Goal: Task Accomplishment & Management: Manage account settings

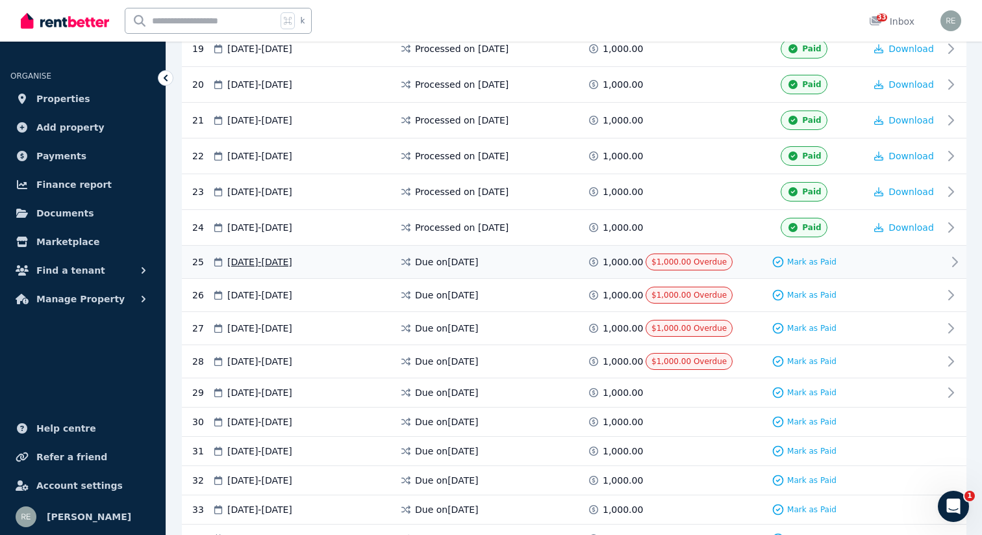
scroll to position [932, 0]
click at [830, 363] on span "Mark as Paid" at bounding box center [811, 360] width 49 height 10
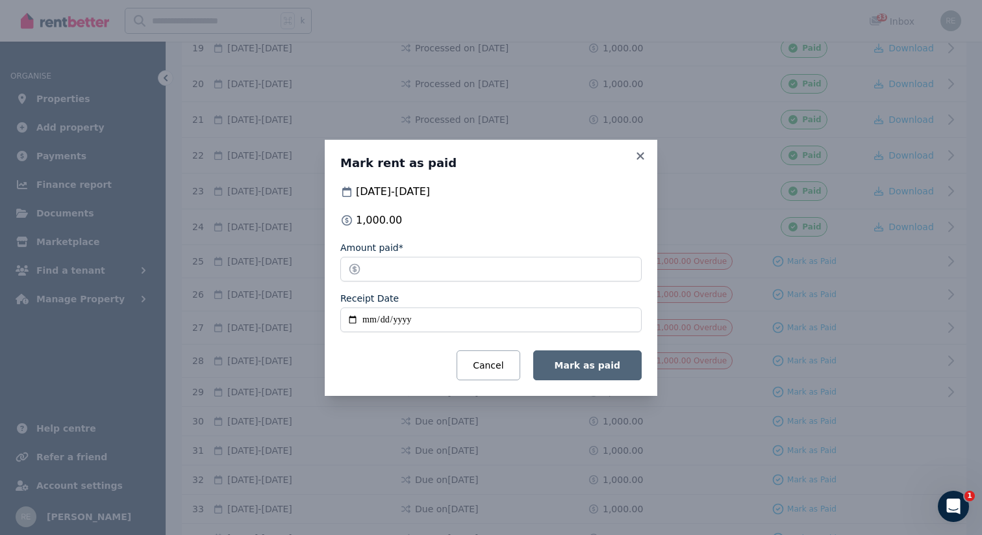
click at [617, 365] on span "Mark as paid" at bounding box center [588, 365] width 66 height 10
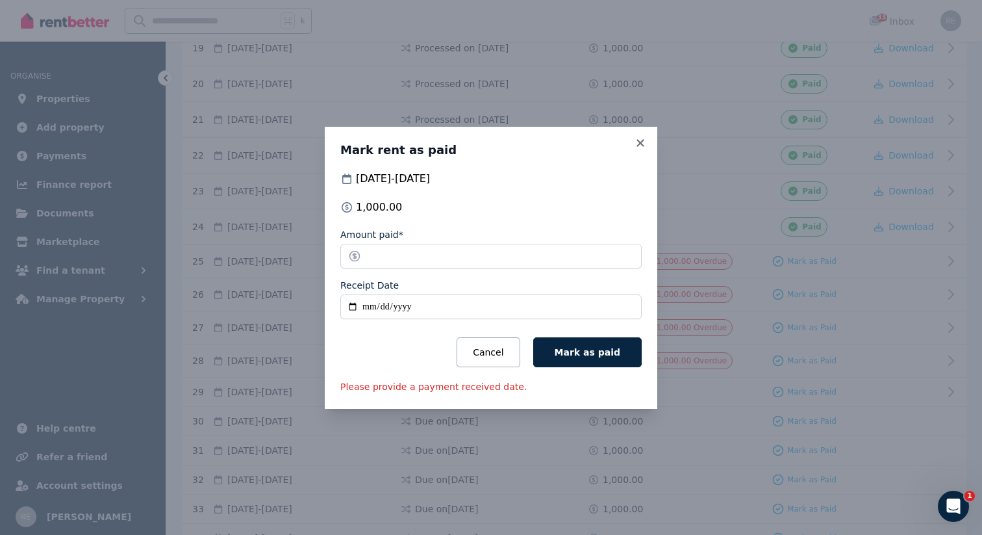
click at [355, 302] on input "Receipt Date" at bounding box center [490, 306] width 301 height 25
type input "**********"
click at [594, 357] on span "Mark as paid" at bounding box center [588, 352] width 66 height 10
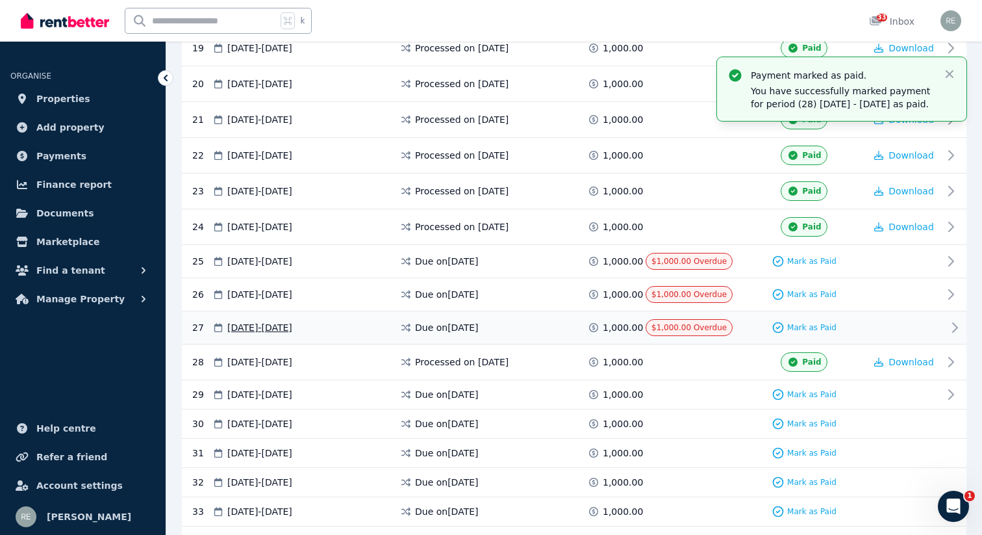
click at [676, 324] on span "$1,000.00 Overdue" at bounding box center [689, 327] width 75 height 9
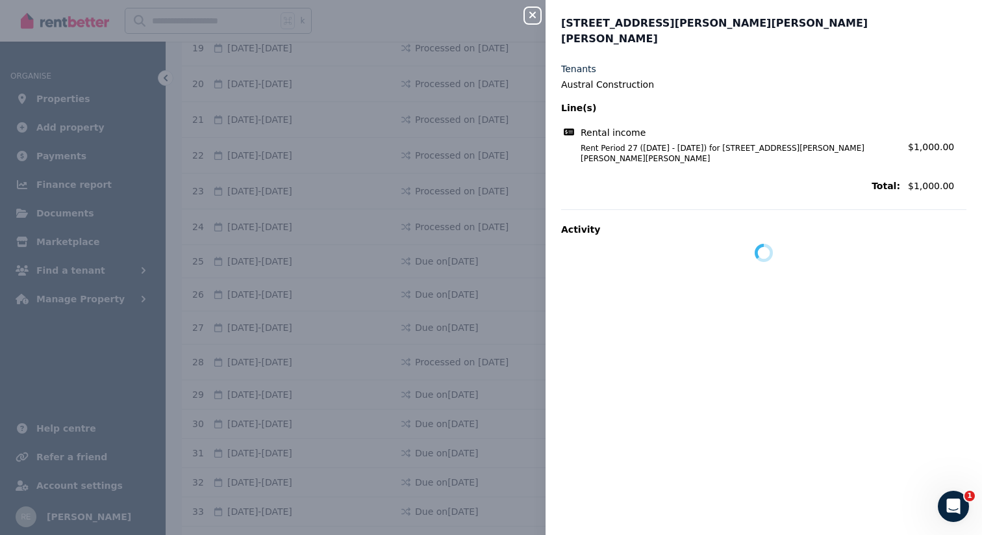
click at [458, 161] on div "Close panel 9/14 Boyd Crescent, Hamilton Hill Tenants Austral Construction Line…" at bounding box center [491, 267] width 982 height 535
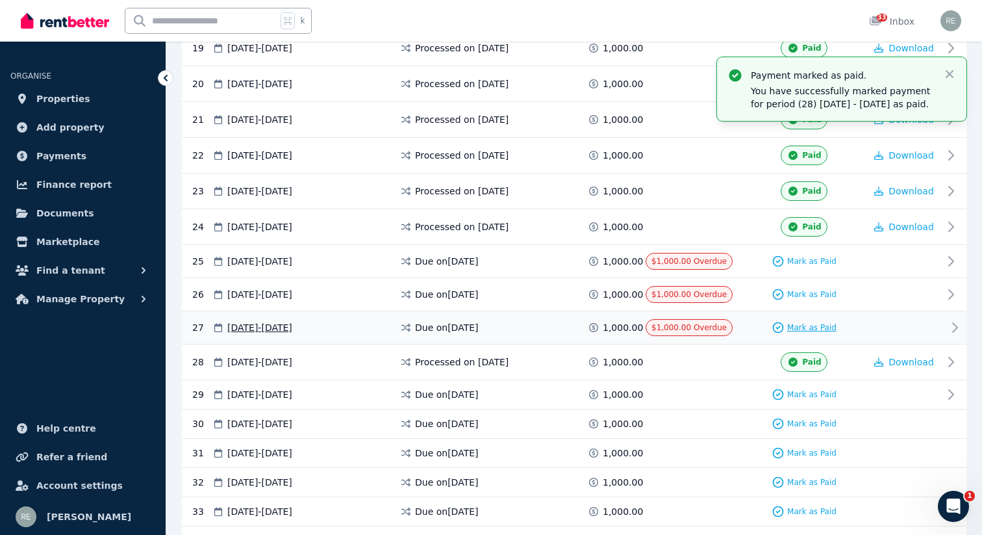
click at [806, 324] on span "Mark as Paid" at bounding box center [811, 327] width 49 height 10
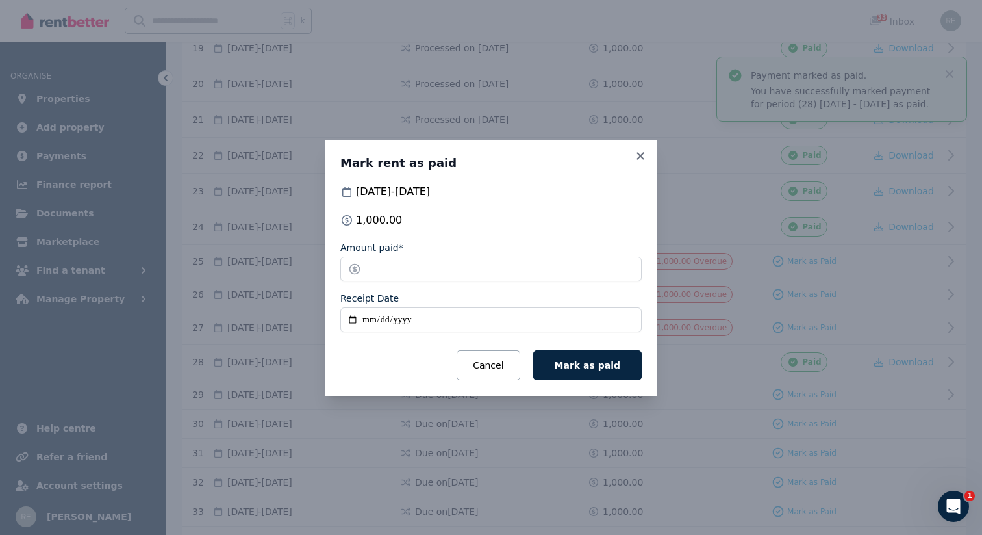
click at [422, 317] on input "Receipt Date" at bounding box center [490, 319] width 301 height 25
click at [349, 320] on input "Receipt Date" at bounding box center [490, 319] width 301 height 25
type input "**********"
click at [579, 377] on button "Mark as paid" at bounding box center [587, 365] width 108 height 30
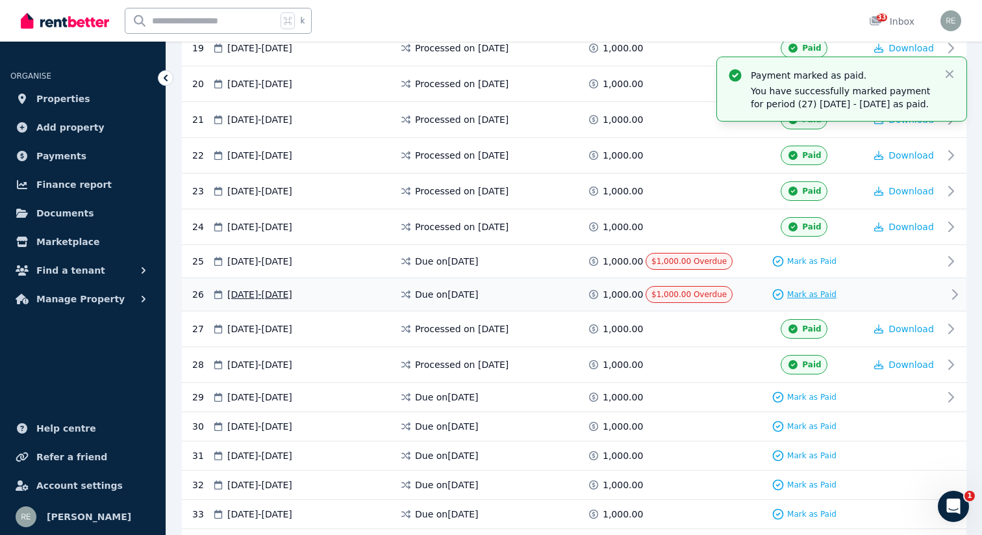
click at [825, 296] on span "Mark as Paid" at bounding box center [811, 294] width 49 height 10
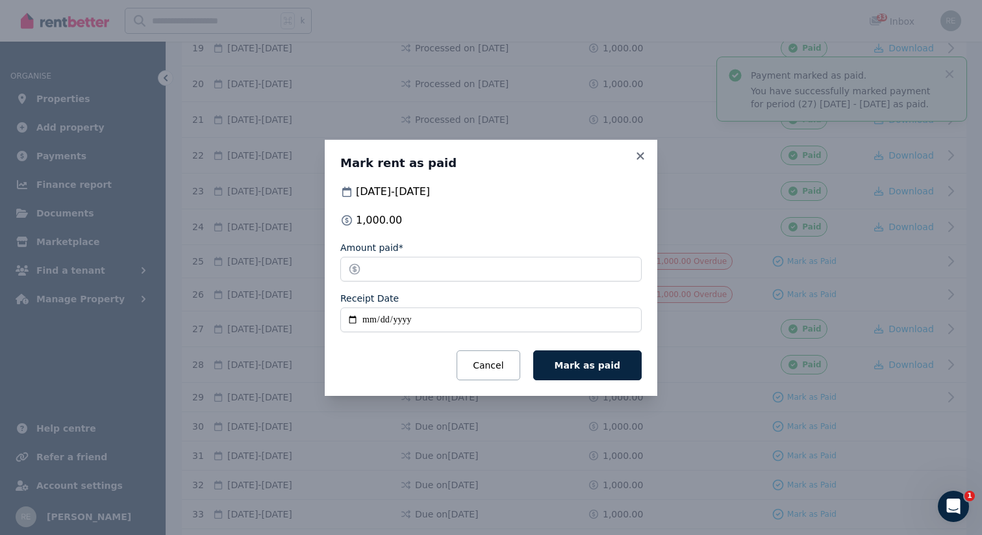
click at [429, 317] on input "Receipt Date" at bounding box center [490, 319] width 301 height 25
click at [346, 314] on input "Receipt Date" at bounding box center [490, 319] width 301 height 25
click at [350, 317] on input "Receipt Date" at bounding box center [490, 319] width 301 height 25
type input "**********"
click at [555, 376] on button "Mark as paid" at bounding box center [587, 365] width 108 height 30
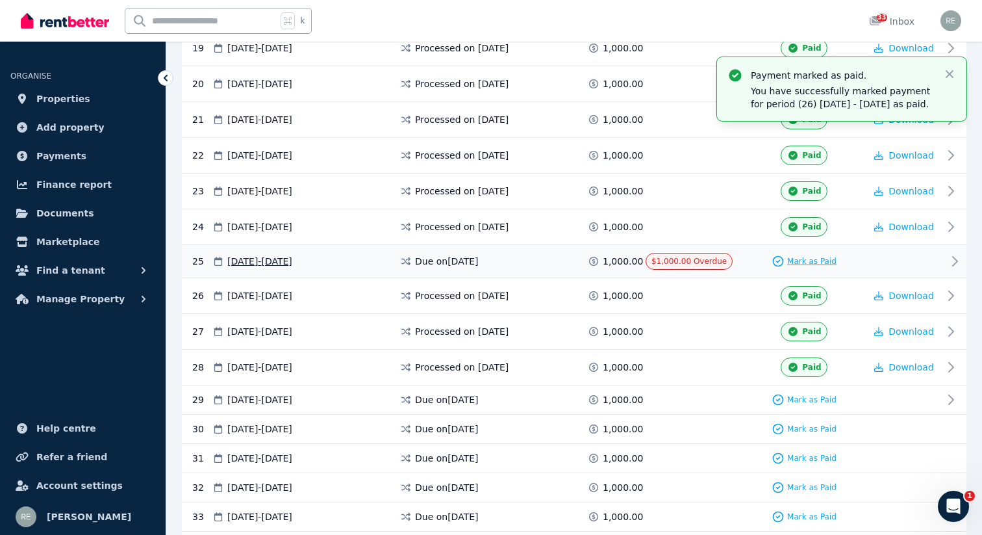
click at [800, 262] on span "Mark as Paid" at bounding box center [811, 261] width 49 height 10
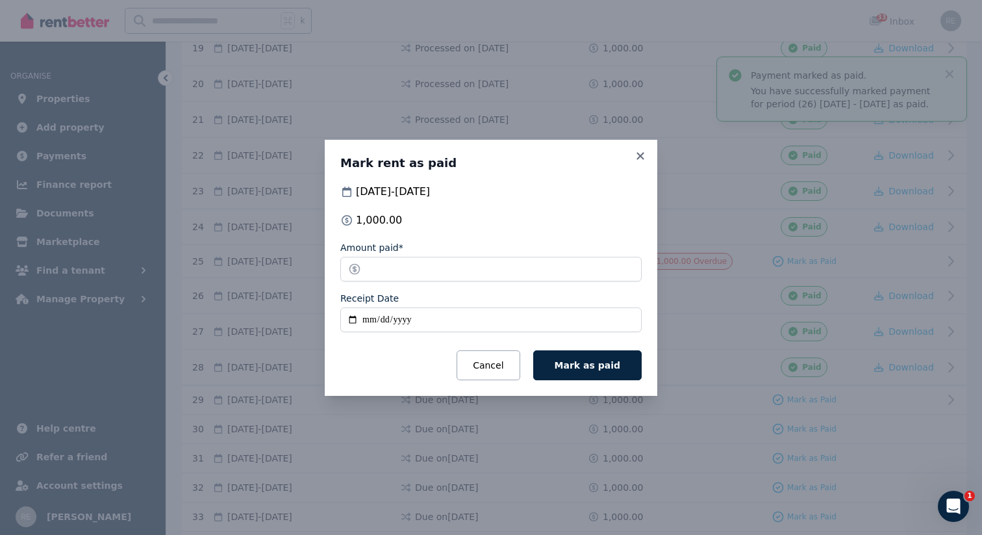
click at [348, 317] on input "Receipt Date" at bounding box center [490, 319] width 301 height 25
type input "**********"
click at [579, 360] on span "Mark as paid" at bounding box center [588, 365] width 66 height 10
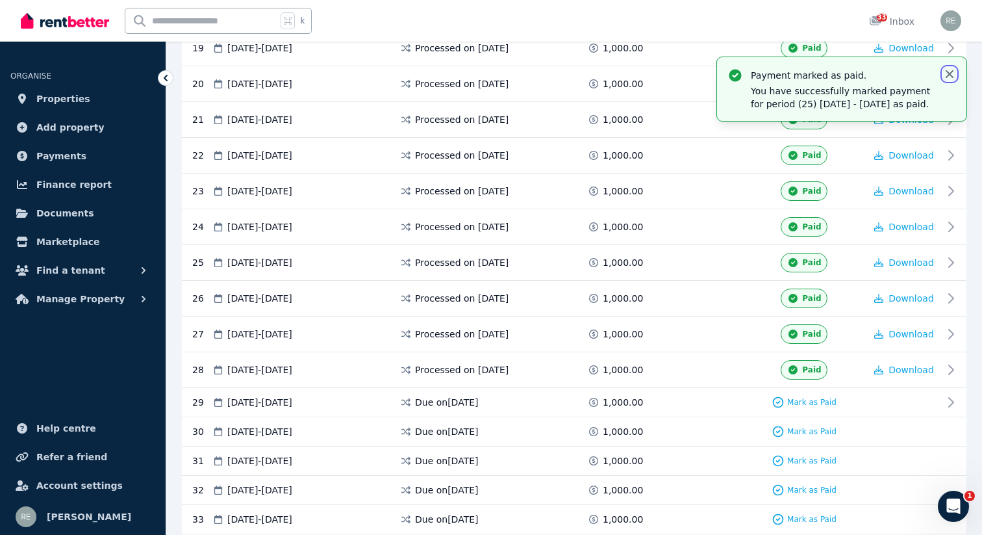
click at [955, 76] on icon "button" at bounding box center [949, 74] width 13 height 13
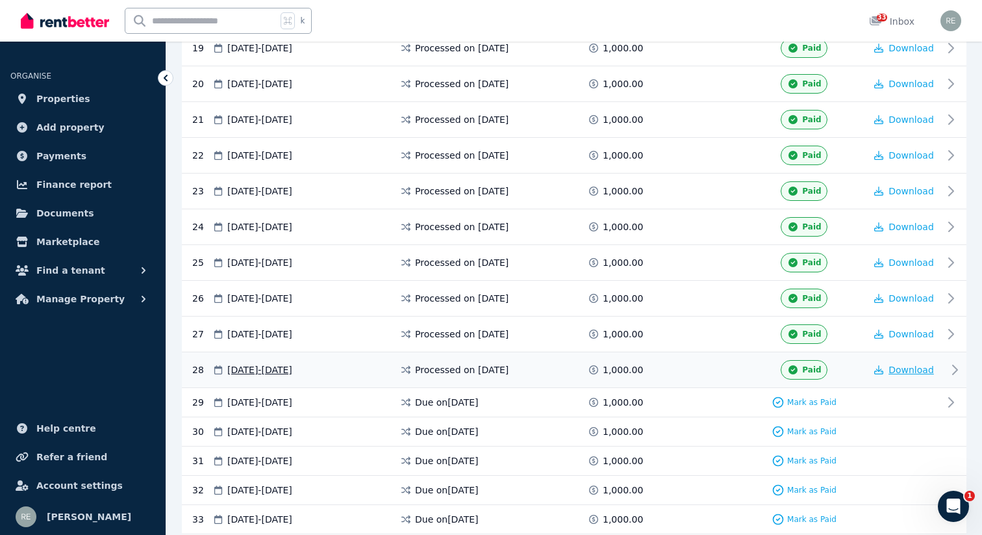
click at [919, 367] on span "Download" at bounding box center [911, 369] width 45 height 10
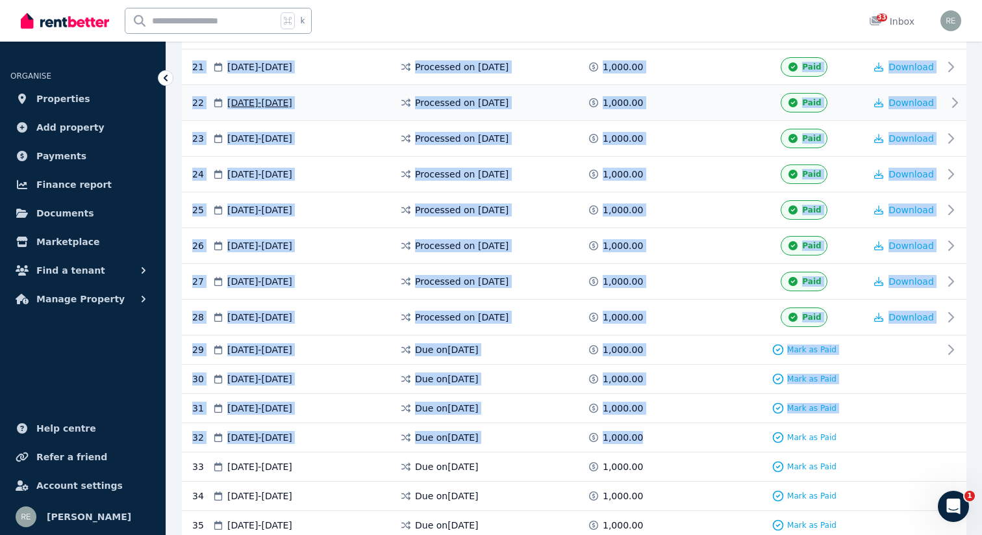
scroll to position [997, 0]
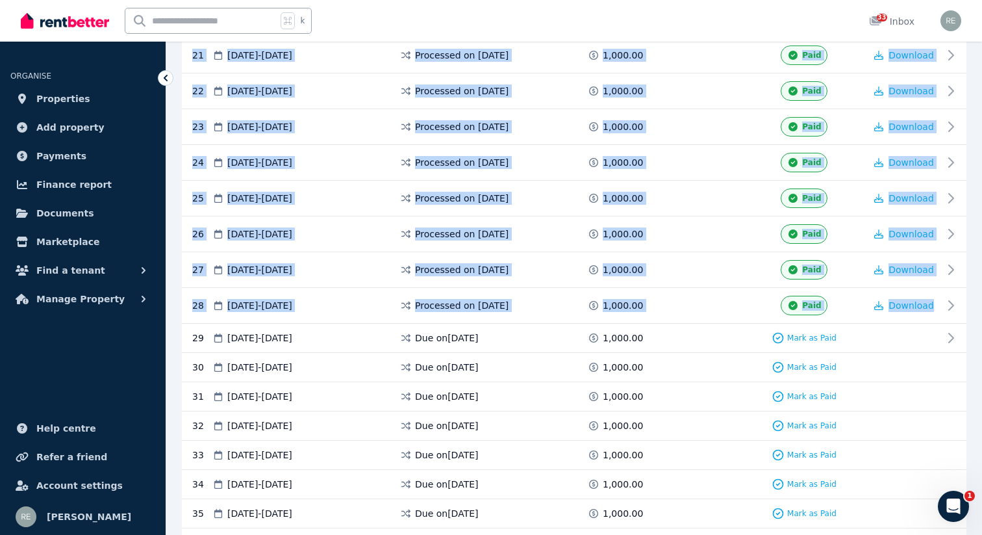
drag, startPoint x: 187, startPoint y: 181, endPoint x: 973, endPoint y: 303, distance: 795.0
click at [973, 303] on div "**********" at bounding box center [574, 116] width 816 height 2028
copy div "Regular payments 1 18 Feb 2025 - 24 Feb 2025 Processed on 18 Feb 2025 1,000.00 …"
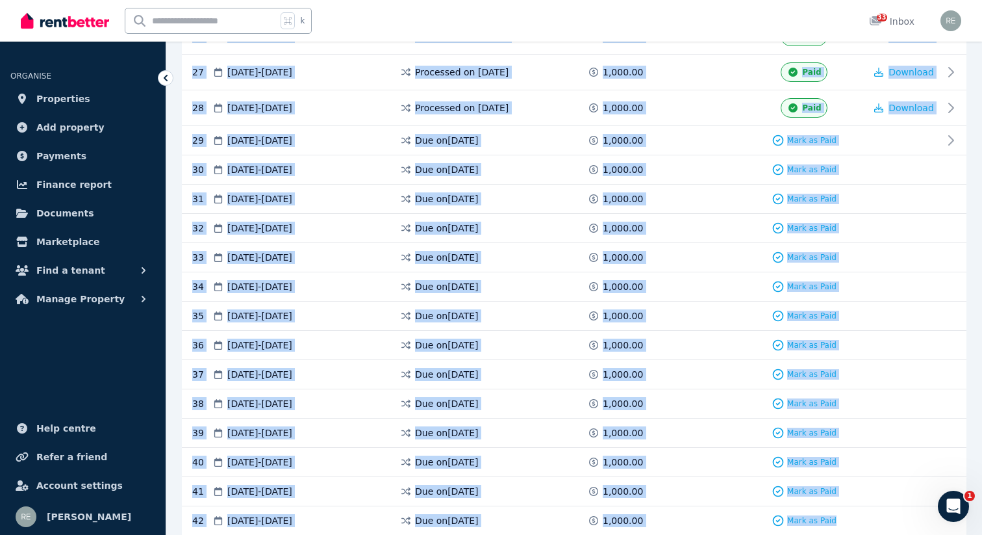
scroll to position [1223, 0]
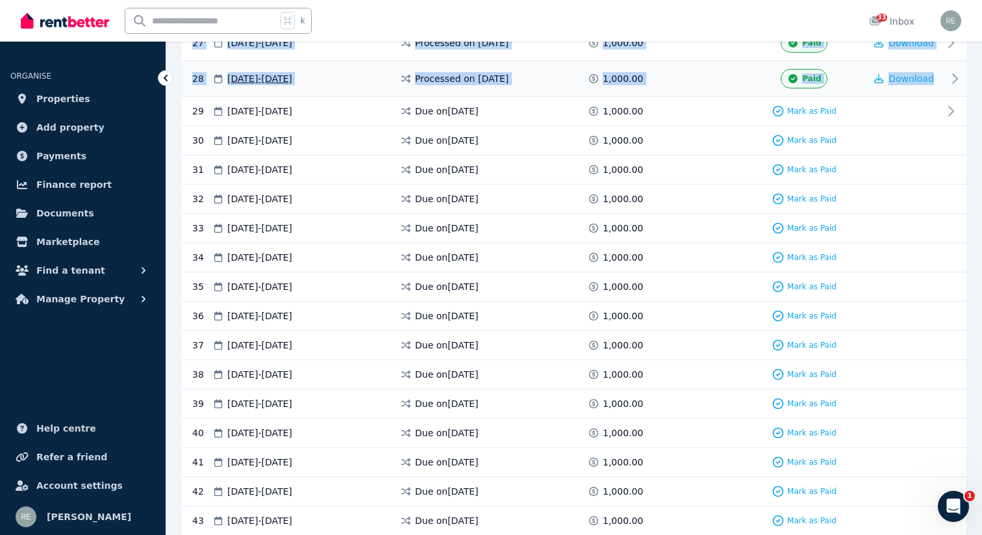
drag, startPoint x: 179, startPoint y: 110, endPoint x: 964, endPoint y: 80, distance: 786.0
copy div "Rental payments 9/14 Boyd Crescent, Hamilton Hill Austral Construction Export s…"
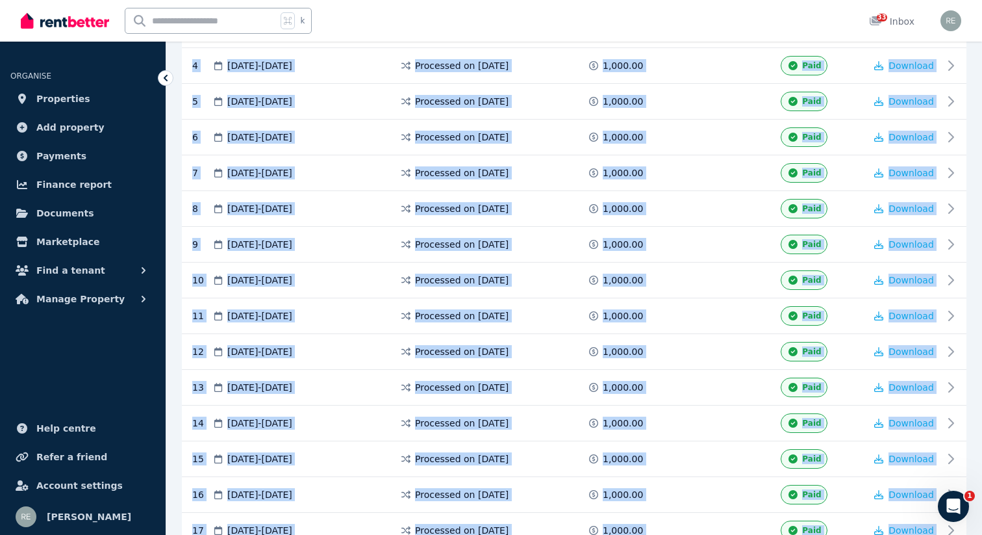
scroll to position [324, 0]
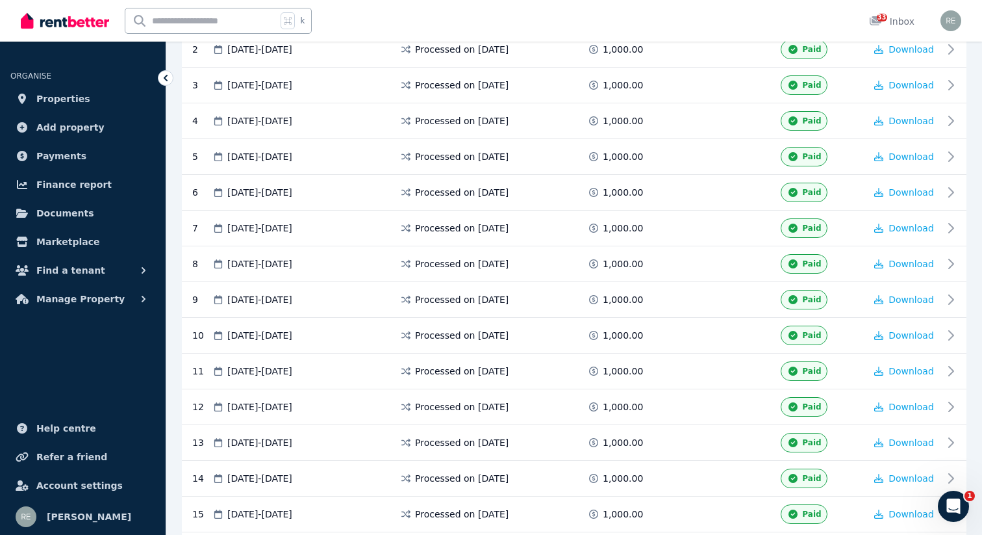
click at [160, 350] on ul "ORGANISE Properties Add property Payments Finance report Documents Marketplace …" at bounding box center [83, 295] width 166 height 480
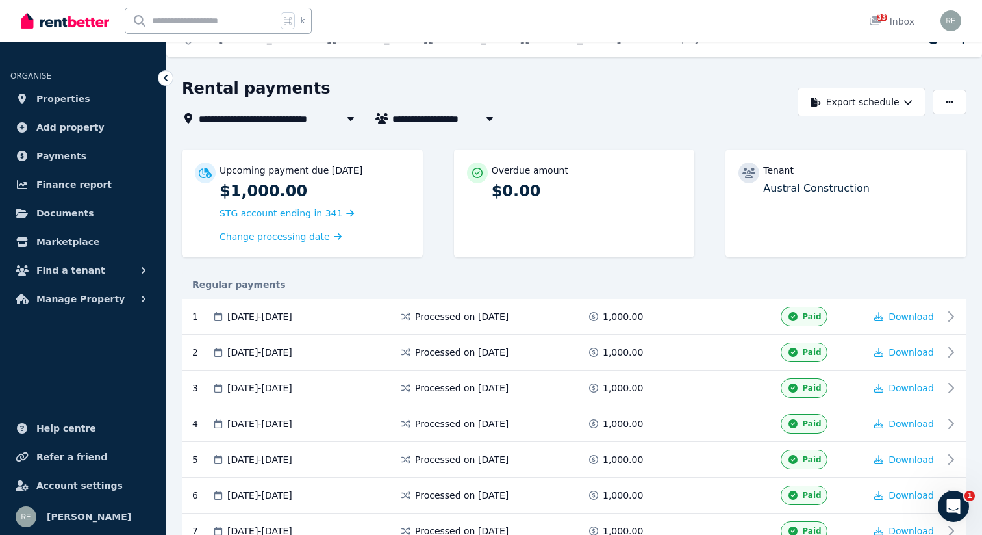
scroll to position [0, 0]
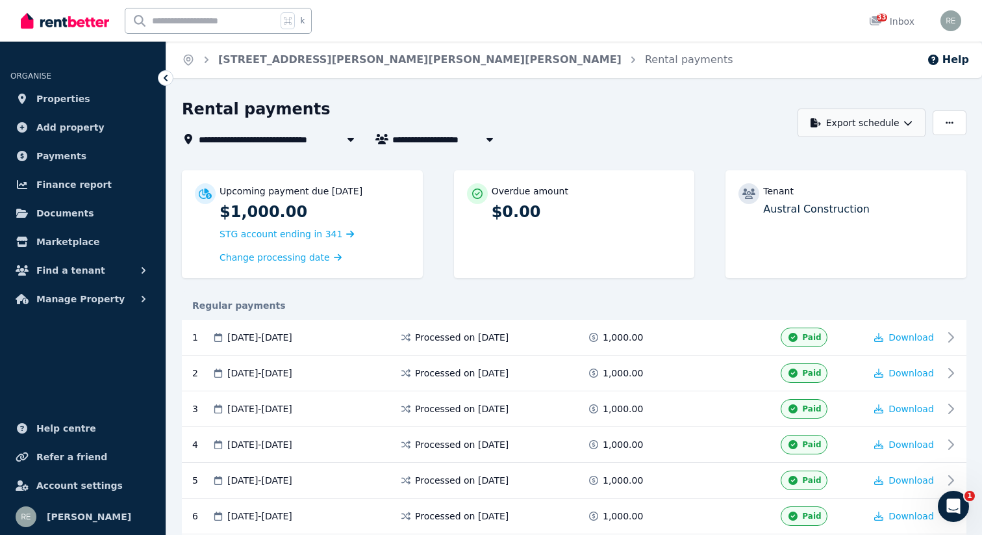
click at [871, 120] on button "Export schedule" at bounding box center [862, 122] width 128 height 29
click at [830, 153] on p "PDF" at bounding box center [822, 156] width 28 height 13
